Goal: Navigation & Orientation: Find specific page/section

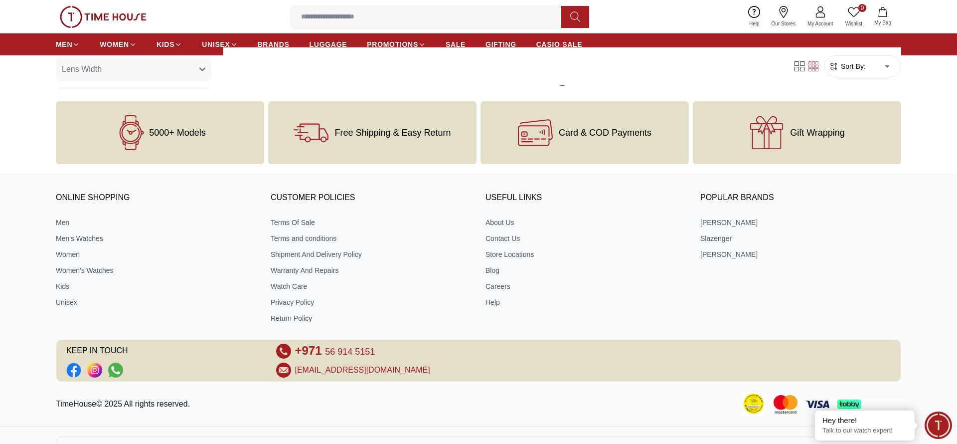
scroll to position [1669, 0]
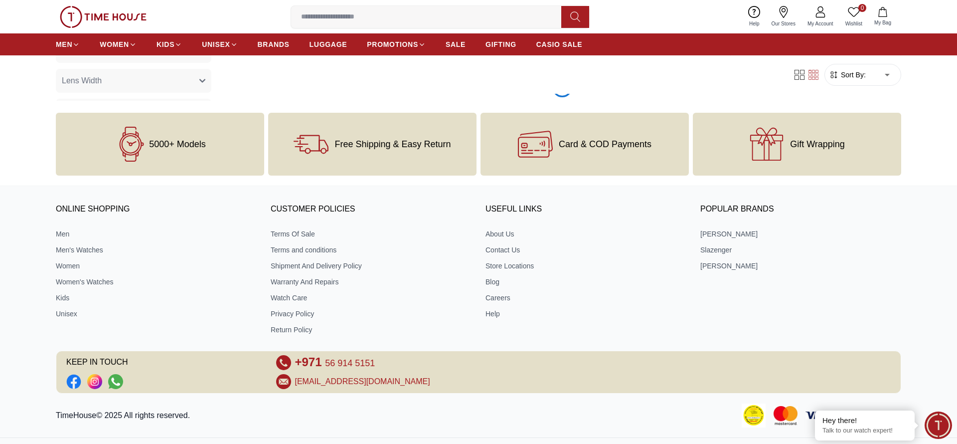
scroll to position [3216, 0]
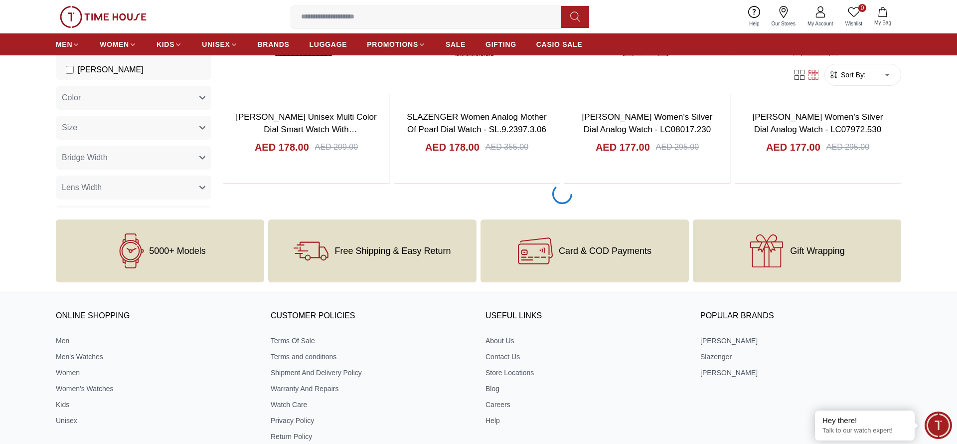
scroll to position [6309, 0]
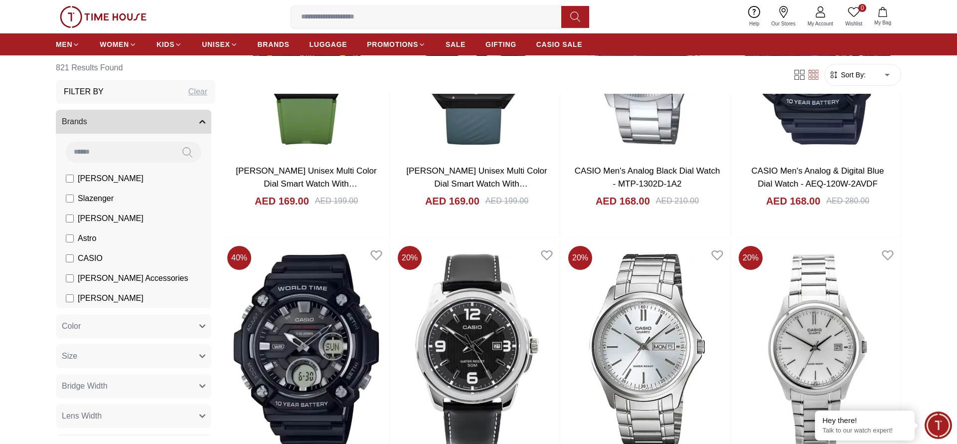
scroll to position [9402, 0]
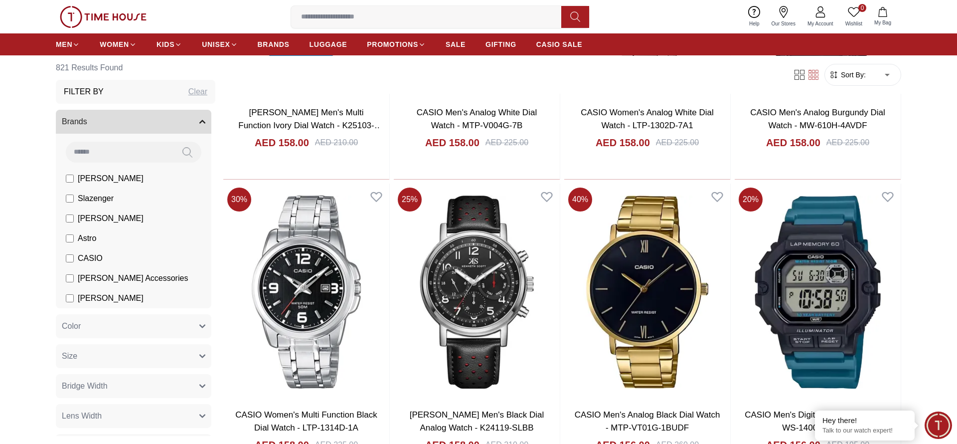
scroll to position [12495, 0]
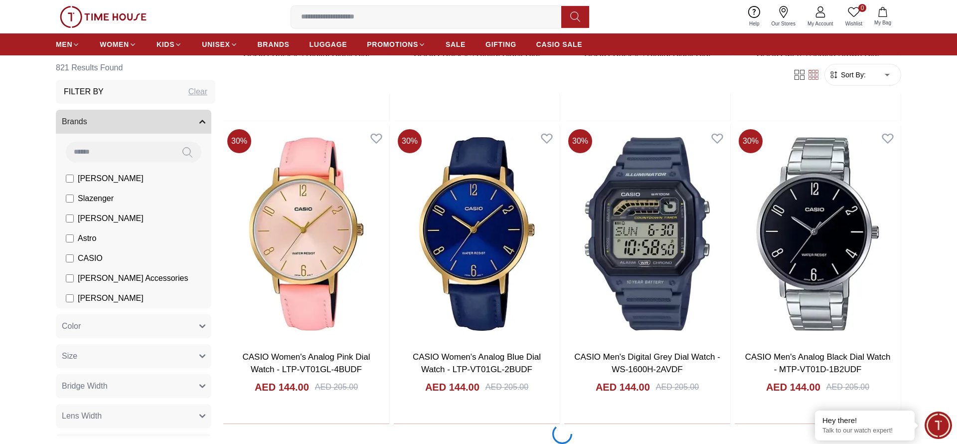
scroll to position [15586, 0]
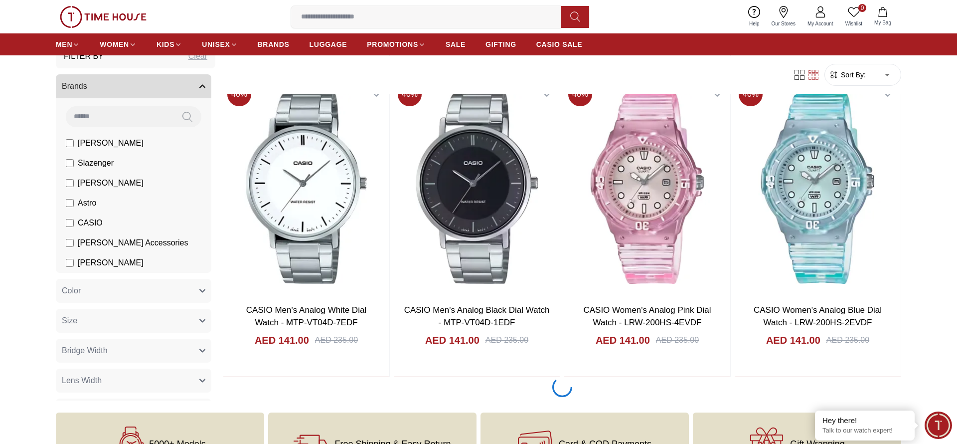
scroll to position [18681, 0]
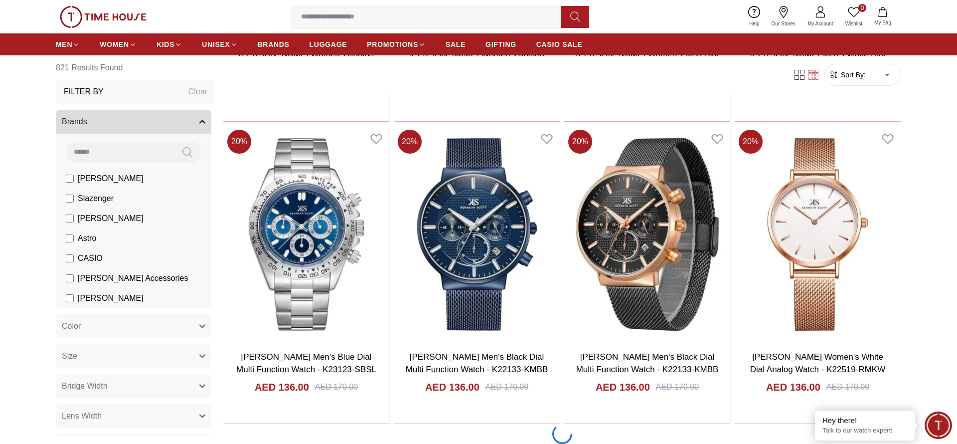
scroll to position [21774, 0]
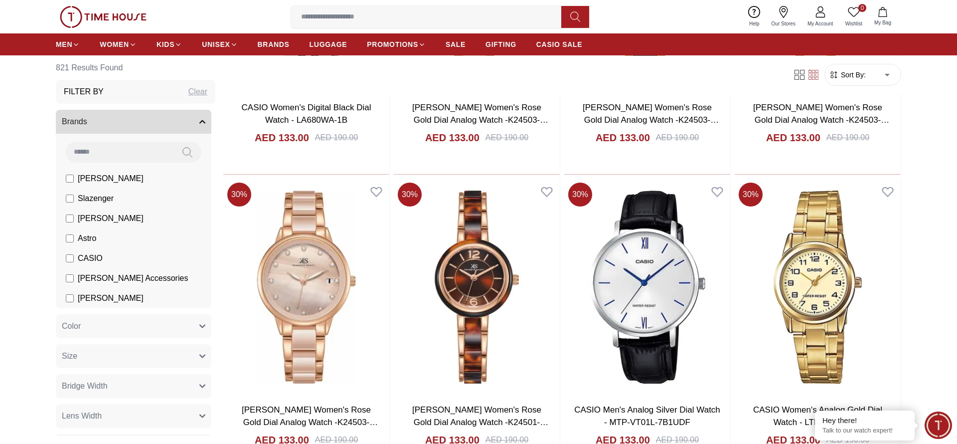
scroll to position [24867, 0]
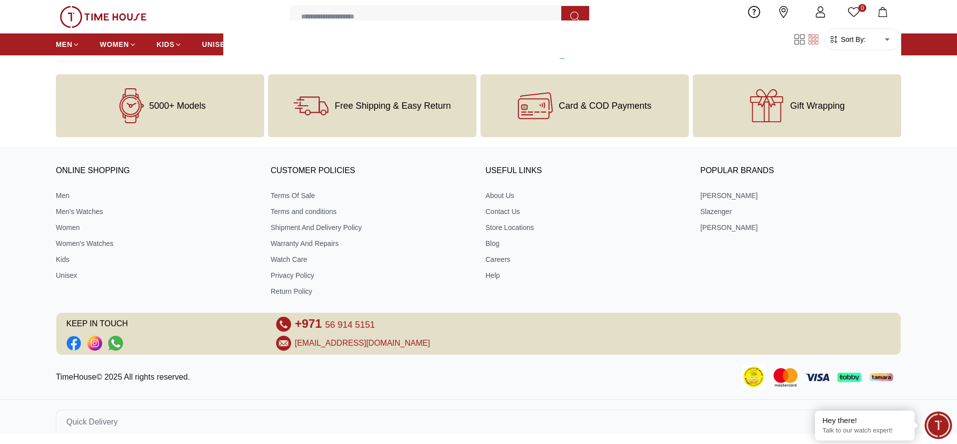
scroll to position [27960, 0]
